Goal: Transaction & Acquisition: Purchase product/service

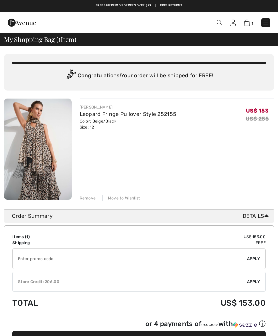
click at [2, 123] on div "You are only US$ 0.00 away from FREE SHIPPING! Continue Shopping > Congratulati…" at bounding box center [139, 278] width 278 height 465
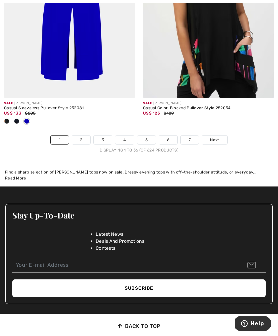
scroll to position [4204, 0]
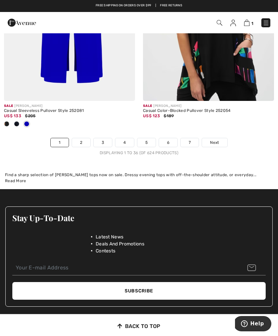
click at [78, 138] on link "2" at bounding box center [81, 142] width 18 height 9
click at [91, 110] on div "Sale JOSEPH RIBKOFF Casual Sleeveless Pullover Style 252081 US$ 133 $205" at bounding box center [69, 119] width 131 height 37
click at [79, 138] on link "2" at bounding box center [81, 142] width 18 height 9
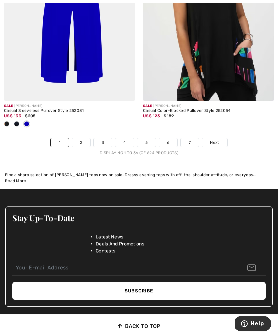
click at [82, 138] on link "2" at bounding box center [81, 142] width 18 height 9
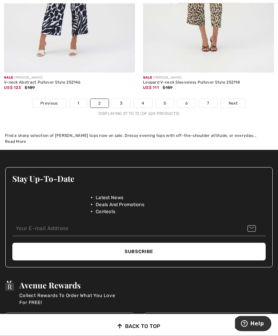
scroll to position [4210, 0]
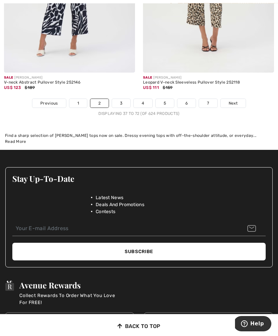
click at [120, 99] on link "3" at bounding box center [121, 103] width 18 height 9
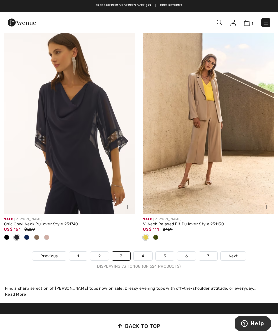
scroll to position [4101, 0]
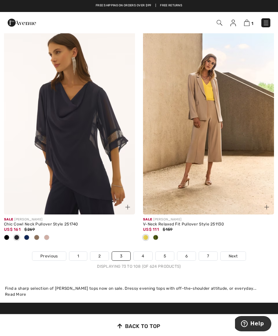
click at [145, 252] on link "4" at bounding box center [143, 256] width 18 height 9
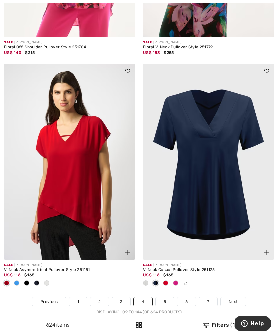
scroll to position [4022, 0]
click at [164, 298] on link "5" at bounding box center [165, 302] width 18 height 9
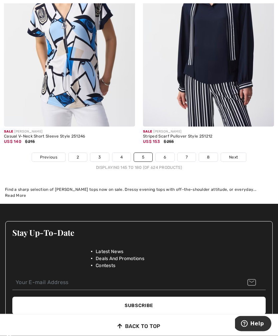
scroll to position [4167, 0]
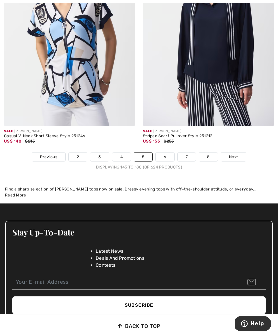
click at [72, 153] on link "2" at bounding box center [78, 157] width 18 height 9
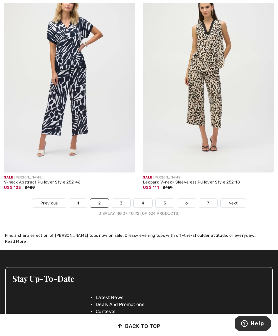
scroll to position [4108, 0]
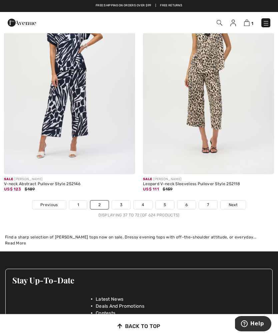
click at [77, 201] on link "1" at bounding box center [78, 205] width 18 height 9
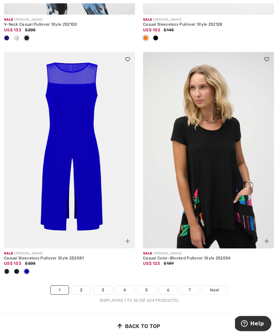
scroll to position [4057, 0]
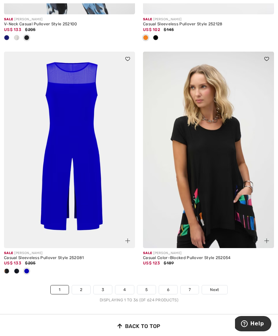
click at [85, 279] on div "Sale JOSEPH RIBKOFF Casual Sleeveless Pullover Style 252081 US$ 133 $205" at bounding box center [69, 266] width 131 height 37
click at [83, 286] on link "2" at bounding box center [81, 290] width 18 height 9
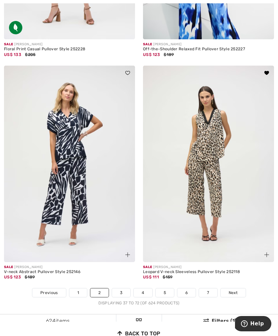
scroll to position [4020, 0]
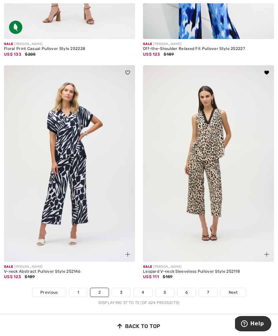
click at [123, 288] on link "3" at bounding box center [121, 292] width 18 height 9
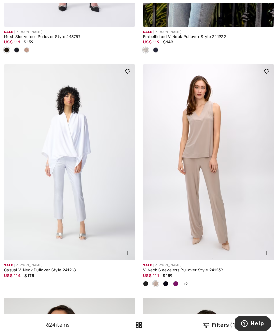
scroll to position [726, 0]
click at [206, 160] on img at bounding box center [208, 162] width 131 height 197
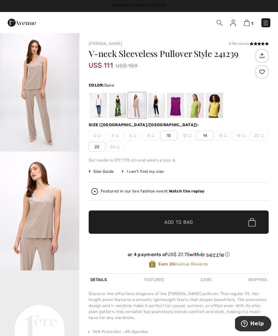
click at [220, 107] on div at bounding box center [214, 105] width 17 height 25
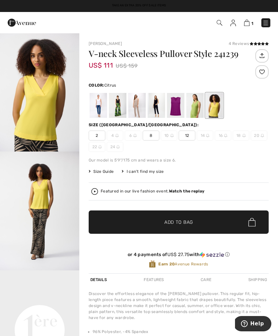
click at [189, 133] on span "12" at bounding box center [187, 136] width 17 height 10
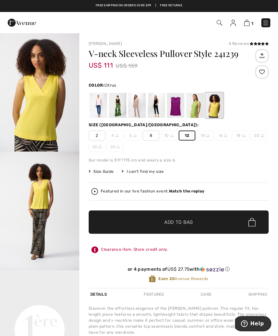
click at [180, 219] on span "Add to Bag" at bounding box center [178, 222] width 29 height 7
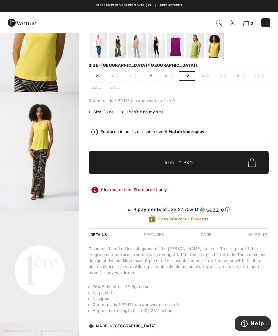
scroll to position [61, 0]
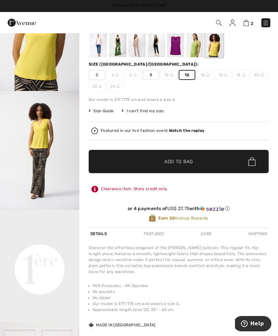
click at [154, 41] on div at bounding box center [156, 44] width 17 height 25
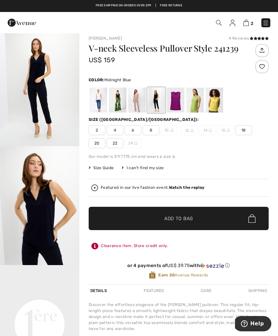
scroll to position [7, 0]
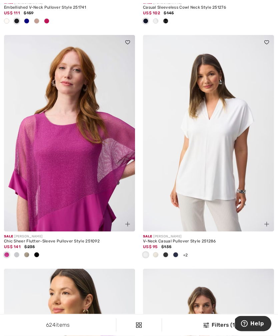
scroll to position [3382, 0]
click at [215, 168] on img at bounding box center [208, 133] width 131 height 197
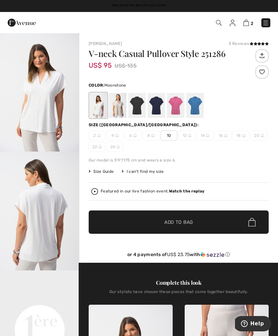
click at [116, 107] on div at bounding box center [117, 105] width 17 height 25
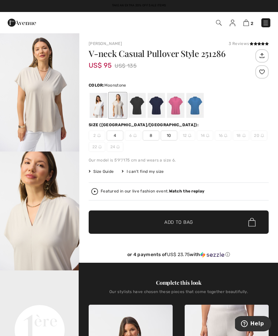
click at [157, 107] on div at bounding box center [156, 105] width 17 height 25
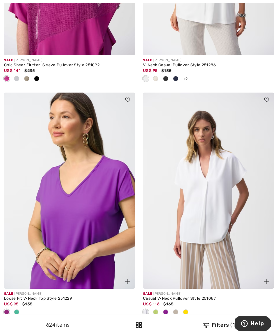
scroll to position [3559, 0]
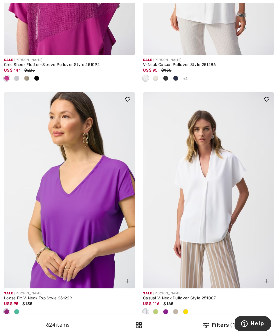
click at [210, 189] on img at bounding box center [208, 190] width 131 height 197
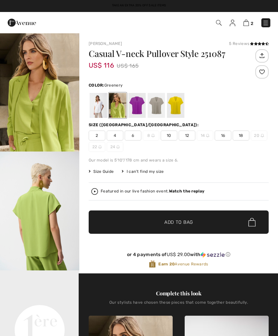
checkbox input "true"
click at [139, 101] on div at bounding box center [136, 105] width 17 height 25
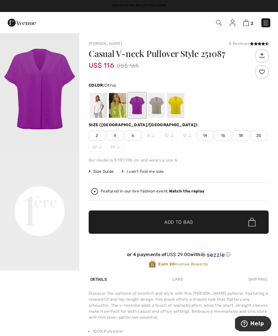
click at [176, 105] on div at bounding box center [175, 105] width 17 height 25
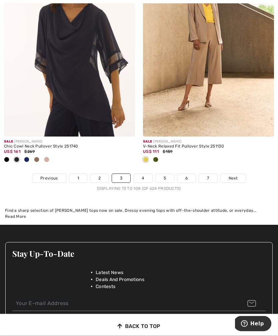
scroll to position [4179, 0]
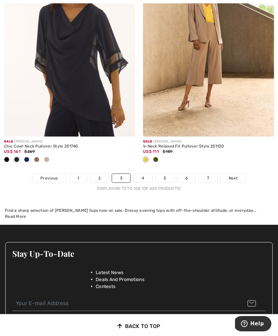
click at [143, 174] on link "4" at bounding box center [143, 178] width 18 height 9
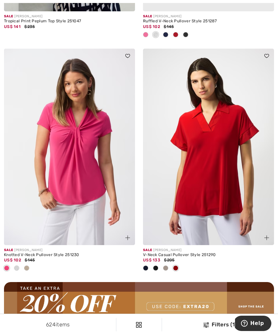
scroll to position [2593, 0]
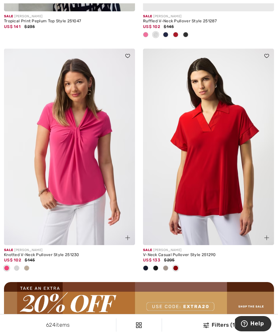
click at [80, 167] on img at bounding box center [69, 147] width 131 height 197
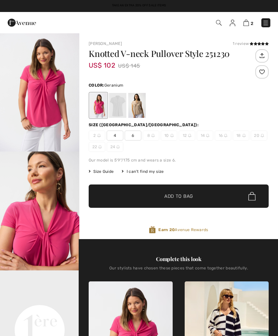
checkbox input "true"
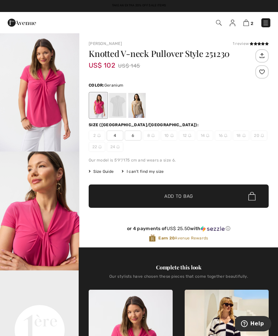
click at [136, 104] on div at bounding box center [136, 105] width 17 height 25
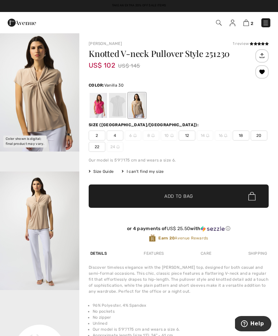
click at [122, 100] on div at bounding box center [117, 105] width 17 height 25
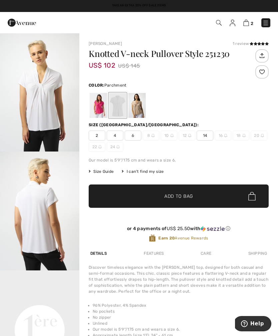
click at [137, 104] on div at bounding box center [136, 105] width 17 height 25
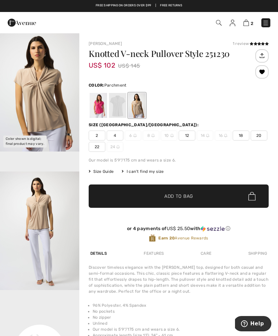
click at [276, 295] on div "Joseph Ribkoff 1 review 1 review Knotted V-neck Pullover Style 251230 US$ 102 U…" at bounding box center [178, 214] width 199 height 363
click at [185, 136] on span "12" at bounding box center [187, 136] width 17 height 10
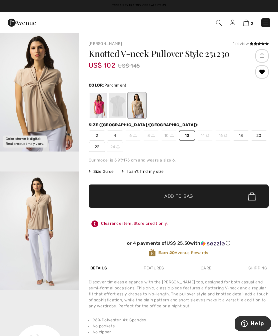
click at [180, 193] on span "Add to Bag" at bounding box center [178, 196] width 29 height 7
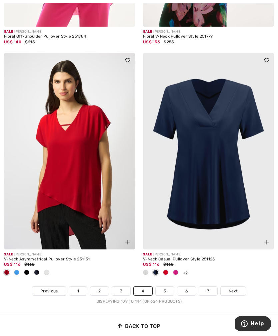
scroll to position [4033, 0]
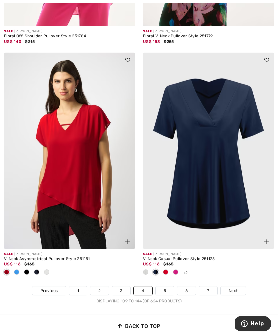
click at [217, 160] on img at bounding box center [208, 151] width 131 height 197
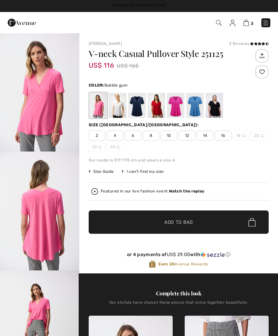
checkbox input "true"
click at [136, 102] on div at bounding box center [136, 105] width 17 height 25
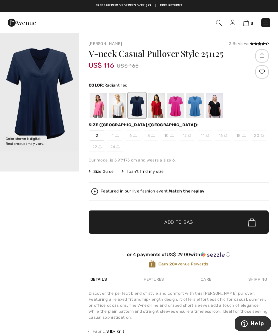
click at [158, 103] on div at bounding box center [156, 105] width 17 height 25
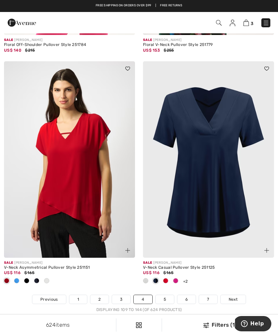
click at [168, 295] on link "5" at bounding box center [165, 299] width 18 height 9
click at [165, 295] on link "5" at bounding box center [165, 299] width 18 height 9
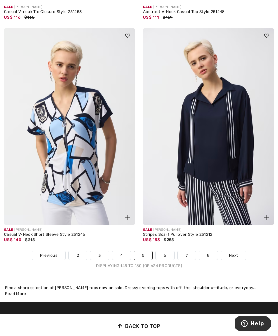
scroll to position [4068, 0]
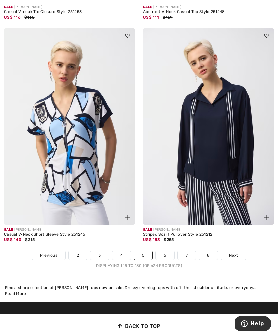
click at [163, 251] on link "6" at bounding box center [165, 255] width 18 height 9
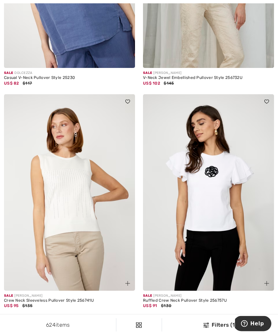
scroll to position [3937, 0]
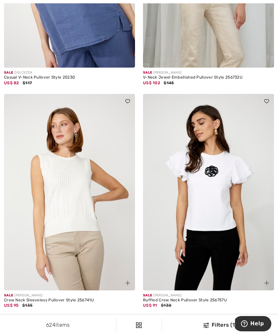
click at [166, 317] on link "7" at bounding box center [165, 321] width 18 height 9
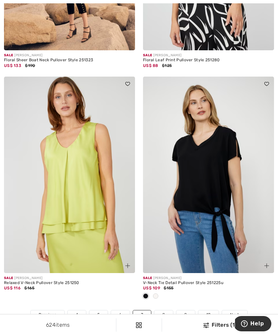
scroll to position [3988, 0]
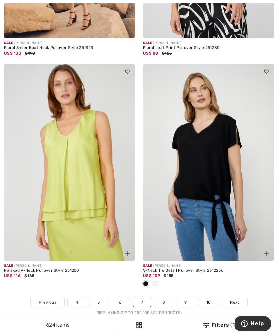
click at [165, 298] on link "8" at bounding box center [163, 302] width 19 height 9
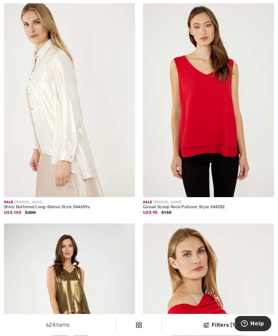
scroll to position [3362, 0]
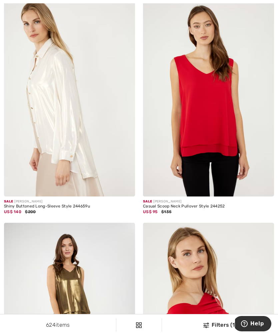
click at [1, 48] on div "Sale FRANK LYMAN Shiny Buttoned Long-Sleeve Style 244659u US$ 140 $200" at bounding box center [69, 111] width 139 height 223
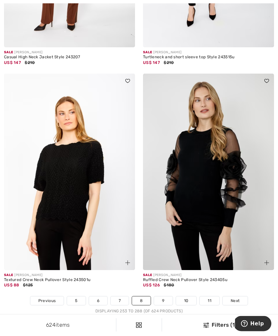
scroll to position [3957, 0]
click at [163, 298] on link "9" at bounding box center [163, 301] width 18 height 9
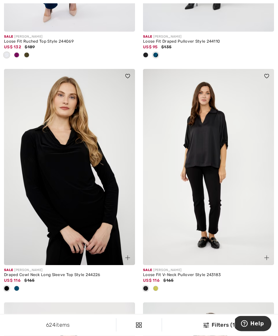
scroll to position [2361, 0]
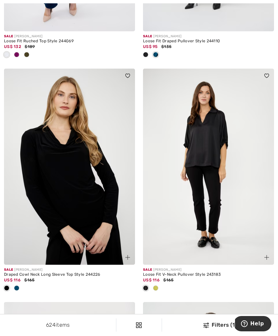
click at [242, 268] on div "Sale JOSEPH RIBKOFF" at bounding box center [208, 270] width 131 height 5
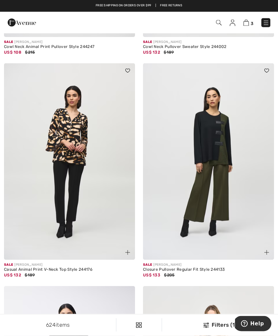
scroll to position [3342, 0]
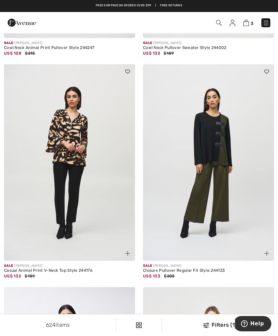
click at [73, 168] on img at bounding box center [69, 162] width 131 height 197
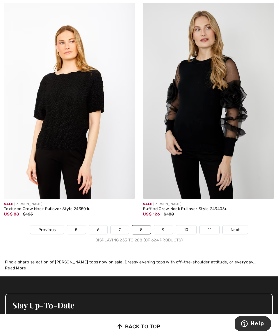
scroll to position [4035, 0]
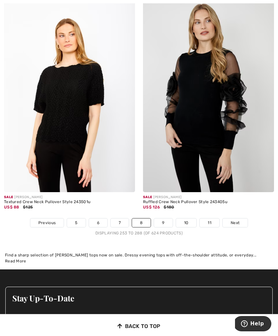
click at [172, 219] on link "9" at bounding box center [163, 223] width 18 height 9
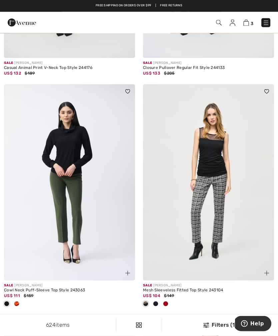
scroll to position [3545, 0]
click at [77, 203] on img at bounding box center [69, 182] width 131 height 197
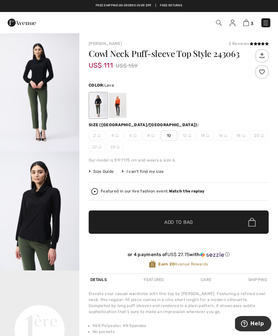
click at [120, 104] on div at bounding box center [117, 105] width 17 height 25
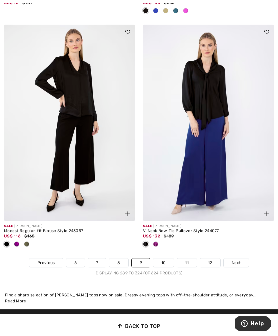
scroll to position [4072, 0]
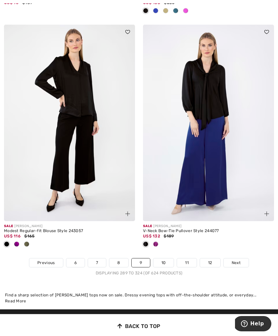
click at [162, 259] on link "10" at bounding box center [163, 263] width 21 height 9
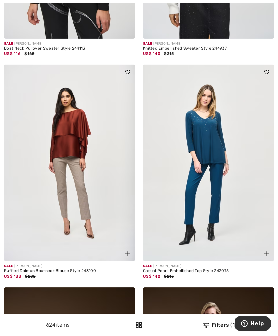
scroll to position [3327, 0]
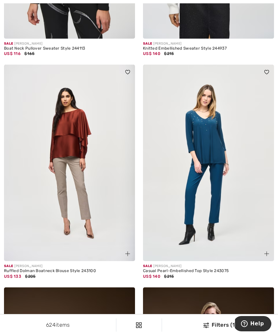
click at [236, 205] on img at bounding box center [208, 163] width 131 height 197
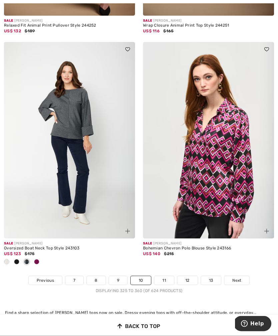
scroll to position [4018, 0]
click at [164, 276] on link "11" at bounding box center [164, 280] width 20 height 9
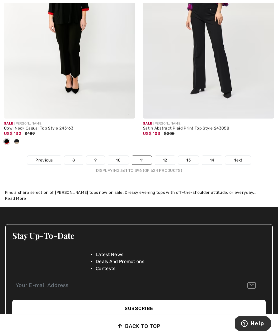
scroll to position [4120, 0]
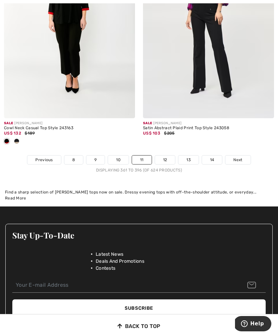
click at [165, 156] on link "12" at bounding box center [165, 160] width 20 height 9
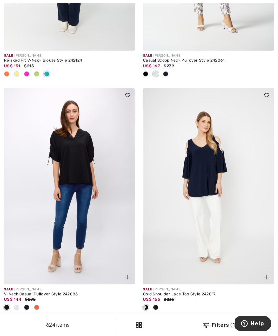
scroll to position [3932, 0]
click at [168, 322] on link "13" at bounding box center [166, 326] width 20 height 9
click at [167, 322] on link "13" at bounding box center [166, 326] width 20 height 9
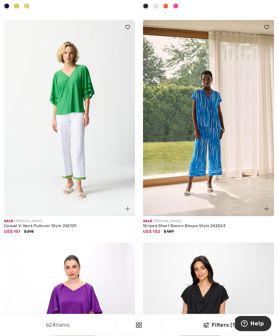
scroll to position [1015, 0]
click at [227, 151] on img at bounding box center [208, 118] width 131 height 197
click at [235, 143] on img at bounding box center [208, 118] width 131 height 197
click at [212, 105] on img at bounding box center [208, 118] width 131 height 197
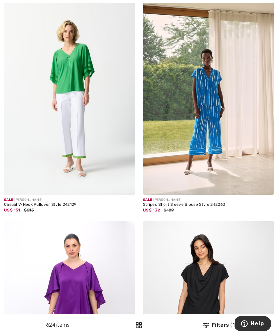
click at [210, 89] on img at bounding box center [208, 97] width 131 height 197
click at [210, 70] on img at bounding box center [208, 97] width 131 height 197
click at [205, 178] on img at bounding box center [208, 97] width 131 height 197
click at [213, 171] on img at bounding box center [208, 97] width 131 height 197
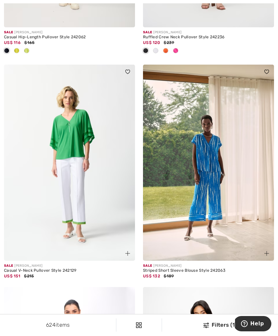
click at [229, 183] on img at bounding box center [208, 163] width 131 height 197
click at [227, 191] on img at bounding box center [208, 163] width 131 height 197
click at [200, 140] on img at bounding box center [208, 163] width 131 height 197
click at [218, 162] on img at bounding box center [208, 163] width 131 height 197
click at [208, 101] on img at bounding box center [208, 163] width 131 height 197
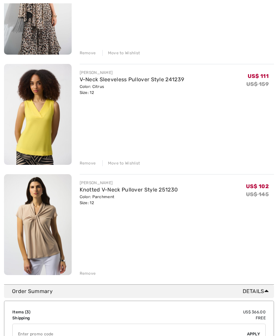
scroll to position [145, 0]
click at [78, 335] on input "TEXT" at bounding box center [130, 334] width 234 height 20
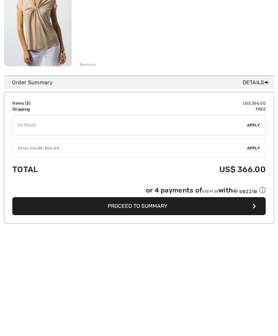
type input "EXTRA20"
click at [255, 229] on span "Apply" at bounding box center [253, 232] width 13 height 6
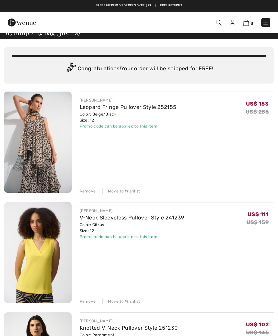
scroll to position [0, 0]
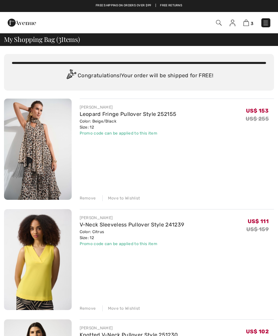
click at [41, 154] on img at bounding box center [38, 149] width 68 height 101
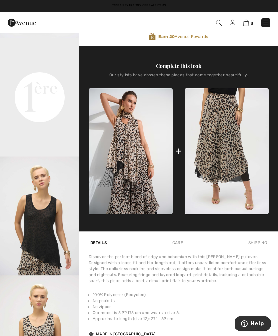
scroll to position [232, 0]
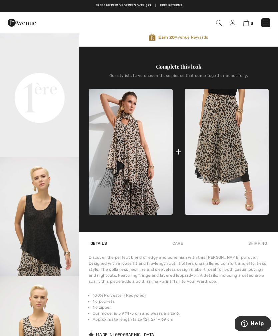
click at [247, 20] on img at bounding box center [246, 23] width 6 height 6
click at [249, 19] on link "3" at bounding box center [248, 23] width 10 height 8
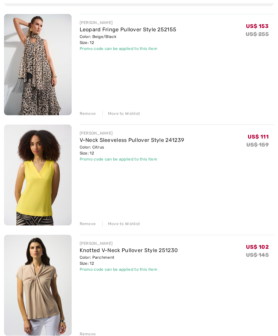
scroll to position [84, 0]
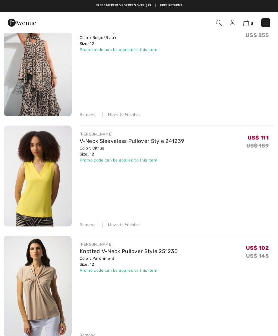
click at [47, 174] on img at bounding box center [38, 176] width 68 height 101
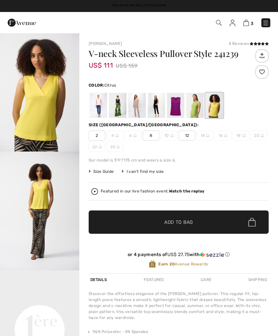
checkbox input "true"
click at [247, 21] on img at bounding box center [246, 23] width 6 height 6
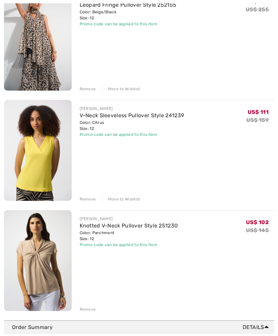
scroll to position [110, 0]
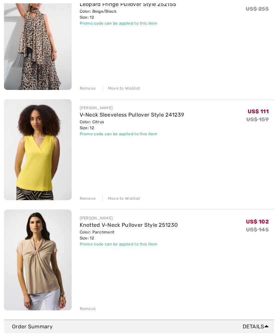
click at [96, 126] on div "Color: Citrus Size: 12" at bounding box center [132, 125] width 105 height 12
click at [213, 168] on div "JOSEPH RIBKOFF V-Neck Sleeveless Pullover Style 241239 Color: Citrus Size: 12 F…" at bounding box center [177, 151] width 195 height 102
click at [45, 140] on img at bounding box center [38, 150] width 68 height 101
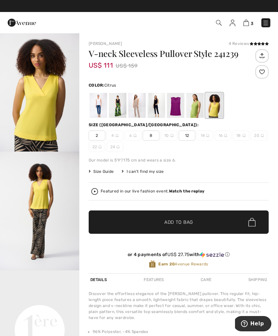
click at [245, 20] on img at bounding box center [246, 23] width 6 height 6
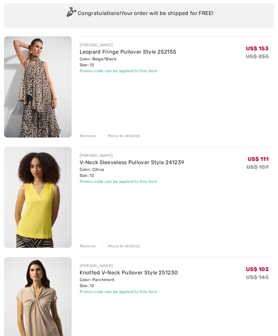
scroll to position [62, 0]
click at [260, 166] on s "US$ 159" at bounding box center [257, 167] width 22 height 6
click at [100, 172] on div "Color: Citrus Size: 12" at bounding box center [132, 173] width 105 height 12
click at [44, 184] on img at bounding box center [38, 197] width 68 height 101
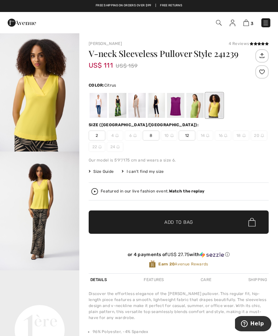
click at [212, 107] on div at bounding box center [214, 105] width 17 height 25
click at [185, 134] on span "12" at bounding box center [187, 136] width 17 height 10
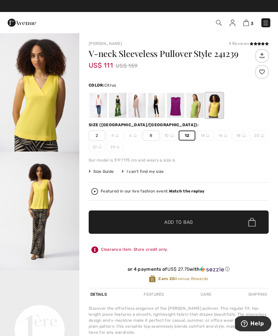
click at [211, 106] on div at bounding box center [214, 105] width 17 height 25
click at [178, 220] on span "Add to Bag" at bounding box center [178, 222] width 29 height 7
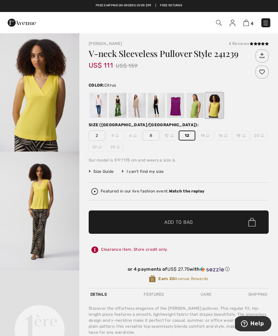
click at [250, 96] on div at bounding box center [139, 168] width 278 height 336
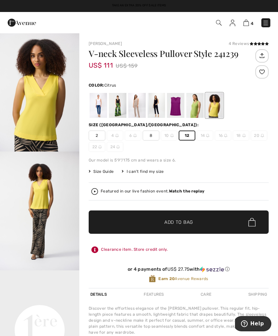
click at [250, 19] on link "4" at bounding box center [248, 23] width 10 height 8
click at [243, 21] on img at bounding box center [246, 23] width 6 height 6
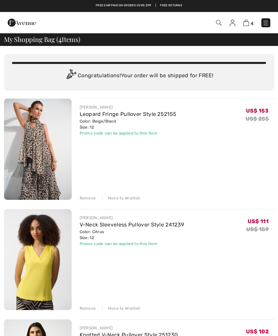
click at [130, 196] on div "Move to Wishlist" at bounding box center [121, 198] width 38 height 6
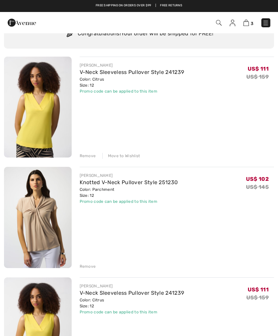
scroll to position [43, 0]
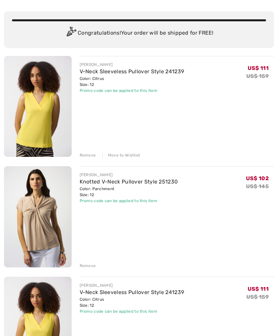
click at [94, 82] on div "Color: Citrus Size: 12" at bounding box center [132, 82] width 105 height 12
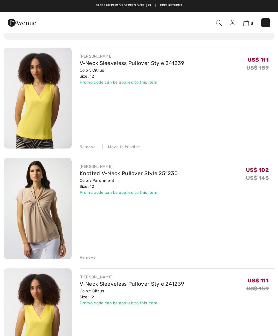
scroll to position [52, 0]
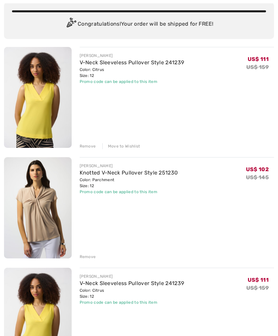
click at [123, 145] on div "Move to Wishlist" at bounding box center [121, 146] width 38 height 6
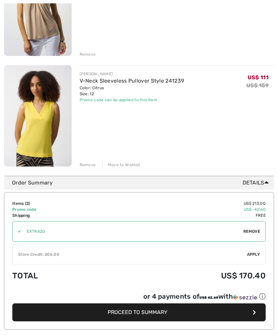
scroll to position [144, 0]
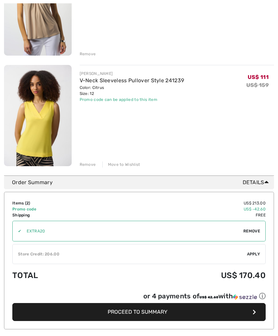
click at [258, 255] on span "Apply" at bounding box center [253, 255] width 13 height 6
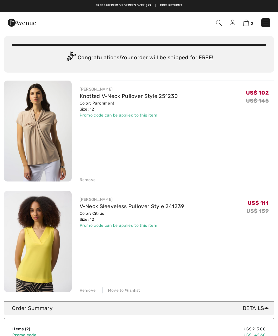
scroll to position [0, 0]
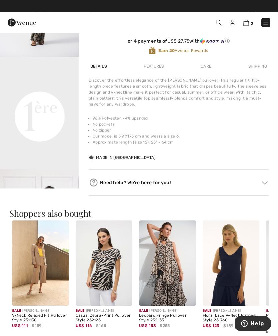
scroll to position [214, 0]
click at [174, 268] on img at bounding box center [167, 263] width 57 height 85
click at [168, 245] on img at bounding box center [167, 263] width 57 height 85
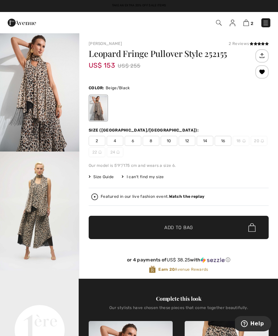
click at [186, 143] on span "12" at bounding box center [187, 141] width 17 height 10
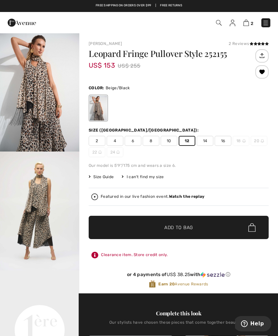
click at [177, 229] on span "Add to Bag" at bounding box center [178, 227] width 29 height 7
click at [245, 23] on img at bounding box center [246, 23] width 6 height 6
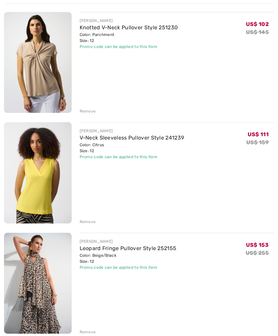
scroll to position [87, 0]
click at [88, 114] on div "Remove" at bounding box center [88, 111] width 16 height 6
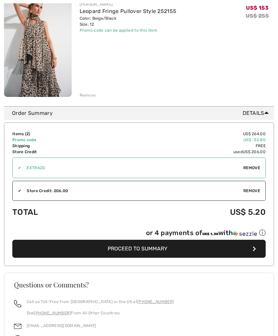
scroll to position [213, 0]
click at [256, 248] on icon "button" at bounding box center [254, 248] width 3 height 5
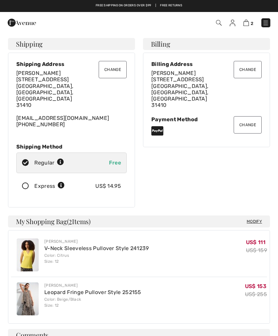
click at [159, 126] on icon at bounding box center [157, 131] width 12 height 11
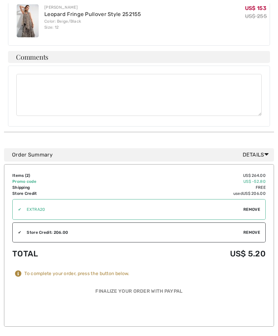
scroll to position [289, 0]
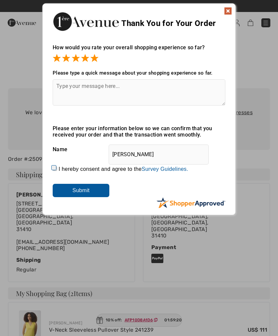
click at [94, 191] on input "Submit" at bounding box center [81, 190] width 57 height 13
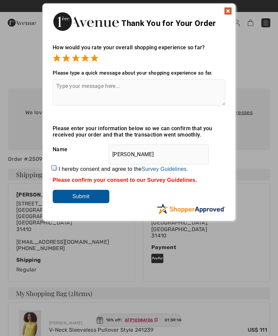
click at [56, 167] on input "I hereby consent and agree to the By submitting a review, you grant permission …" at bounding box center [55, 169] width 4 height 4
checkbox input "true"
click at [93, 199] on input "Submit" at bounding box center [81, 196] width 57 height 13
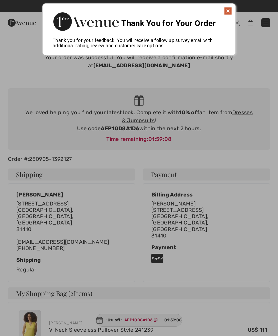
click at [227, 7] on img at bounding box center [228, 11] width 8 height 8
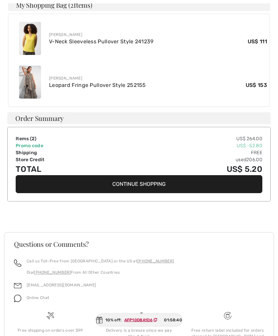
scroll to position [289, 0]
